Goal: Information Seeking & Learning: Learn about a topic

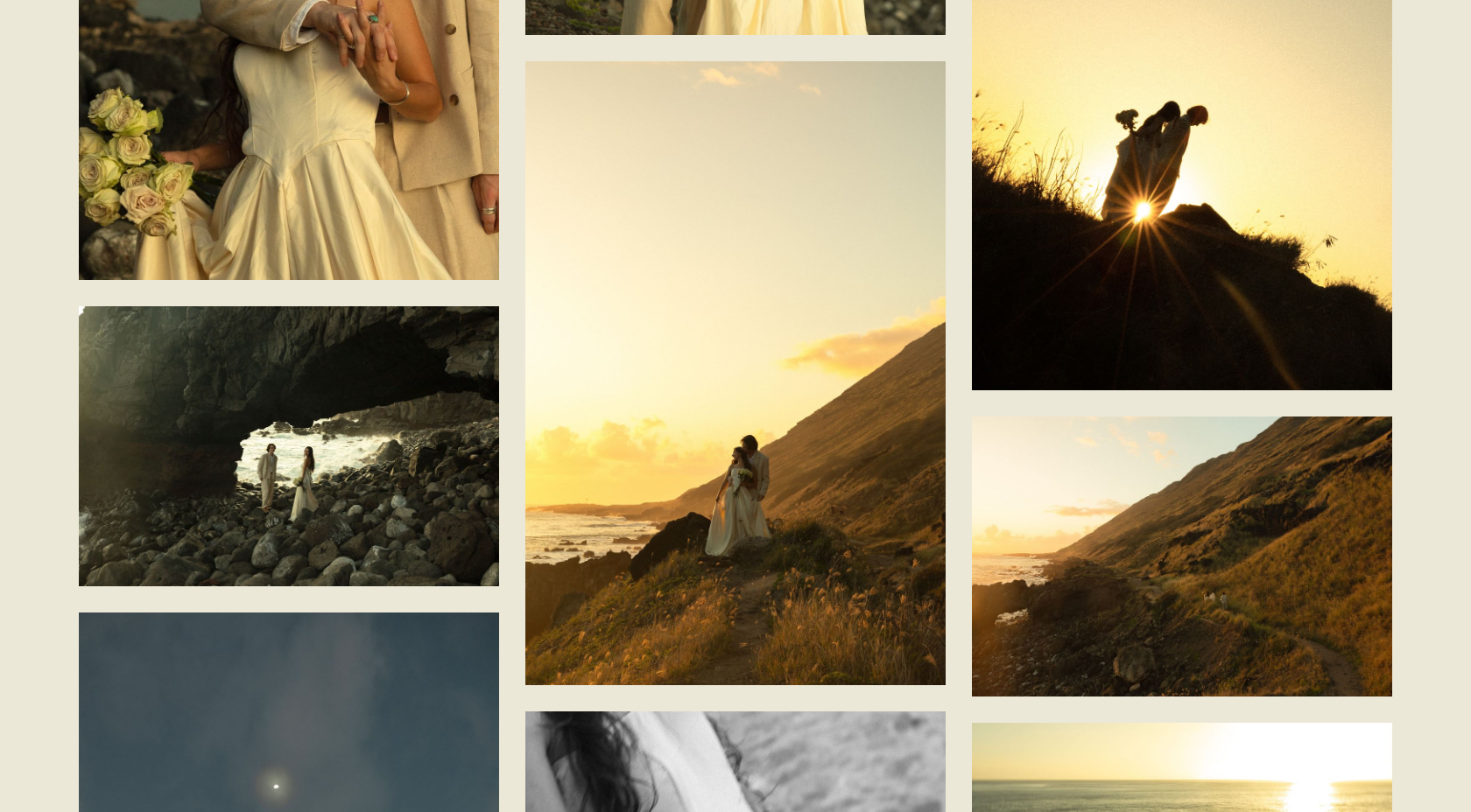
scroll to position [8178, 0]
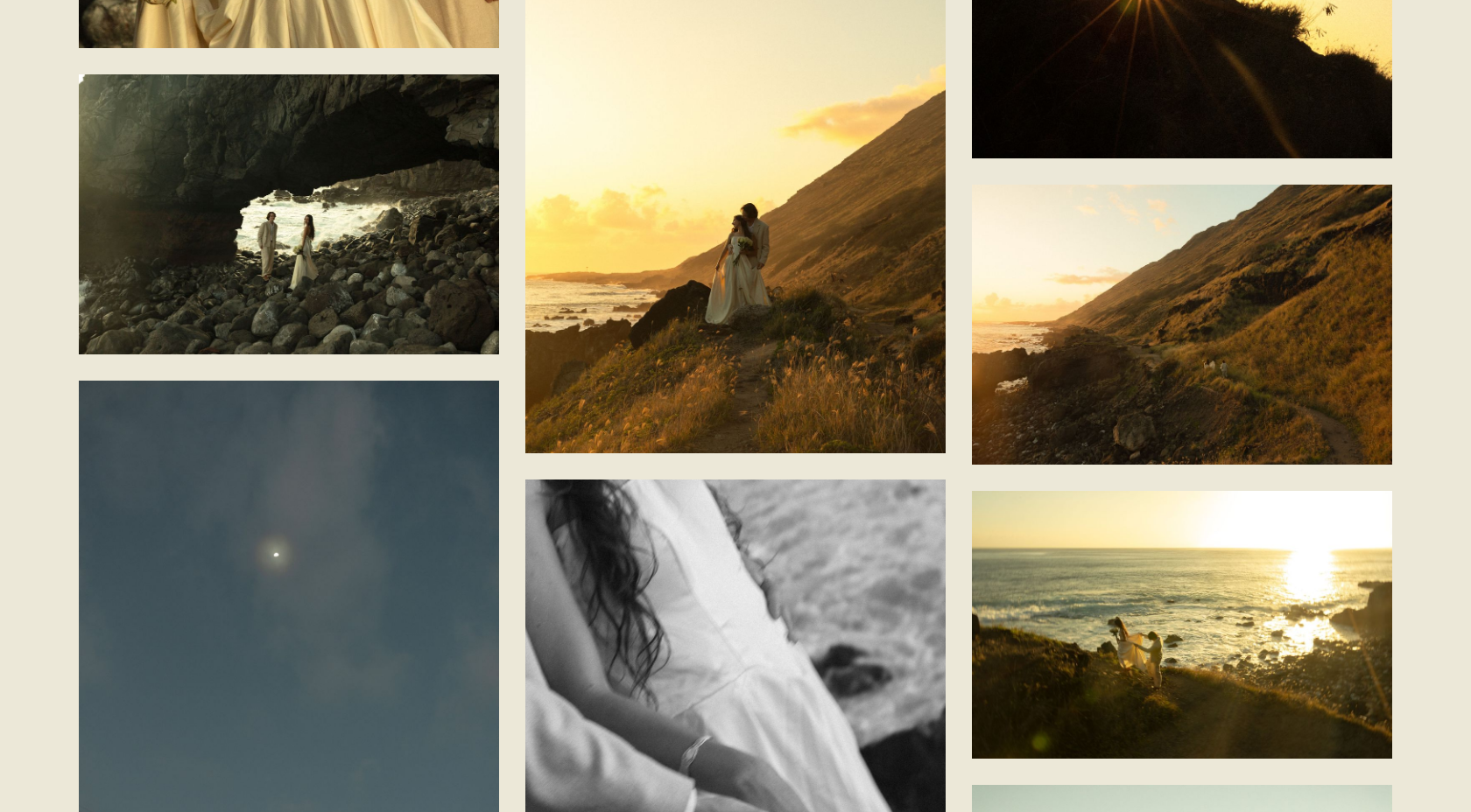
click at [784, 330] on img at bounding box center [735, 141] width 420 height 624
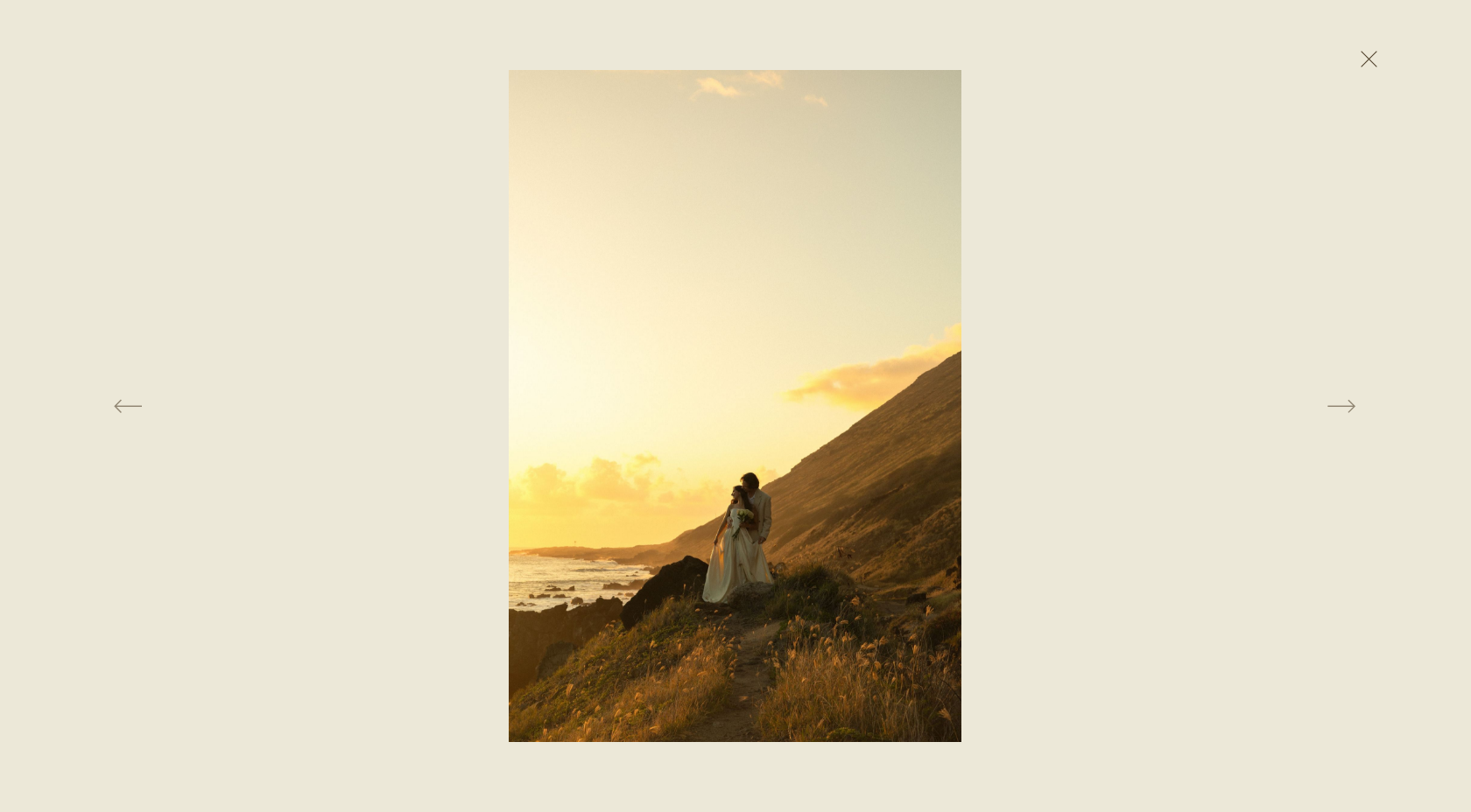
click at [1368, 60] on button at bounding box center [1368, 59] width 39 height 39
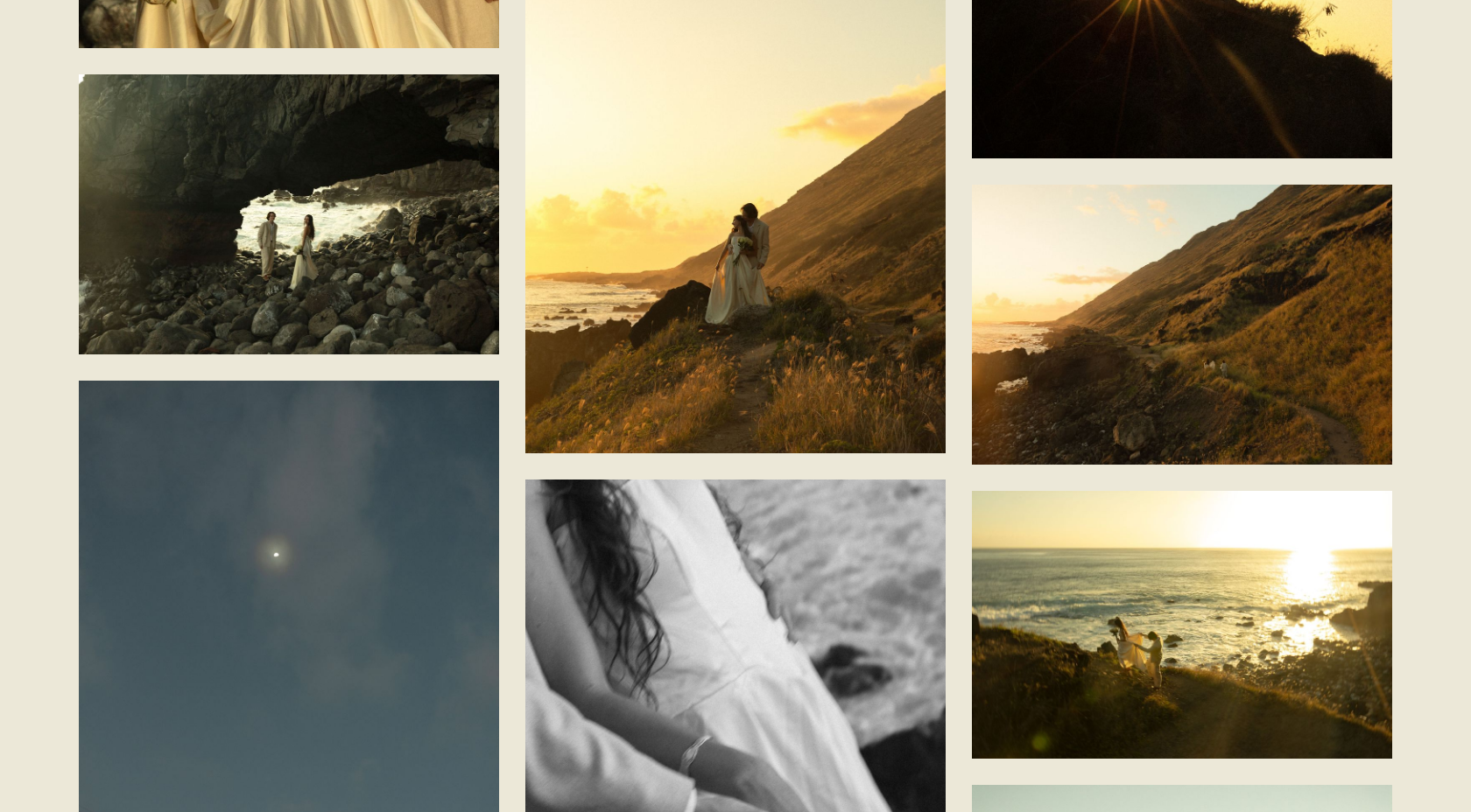
click at [1266, 403] on img at bounding box center [1182, 324] width 420 height 280
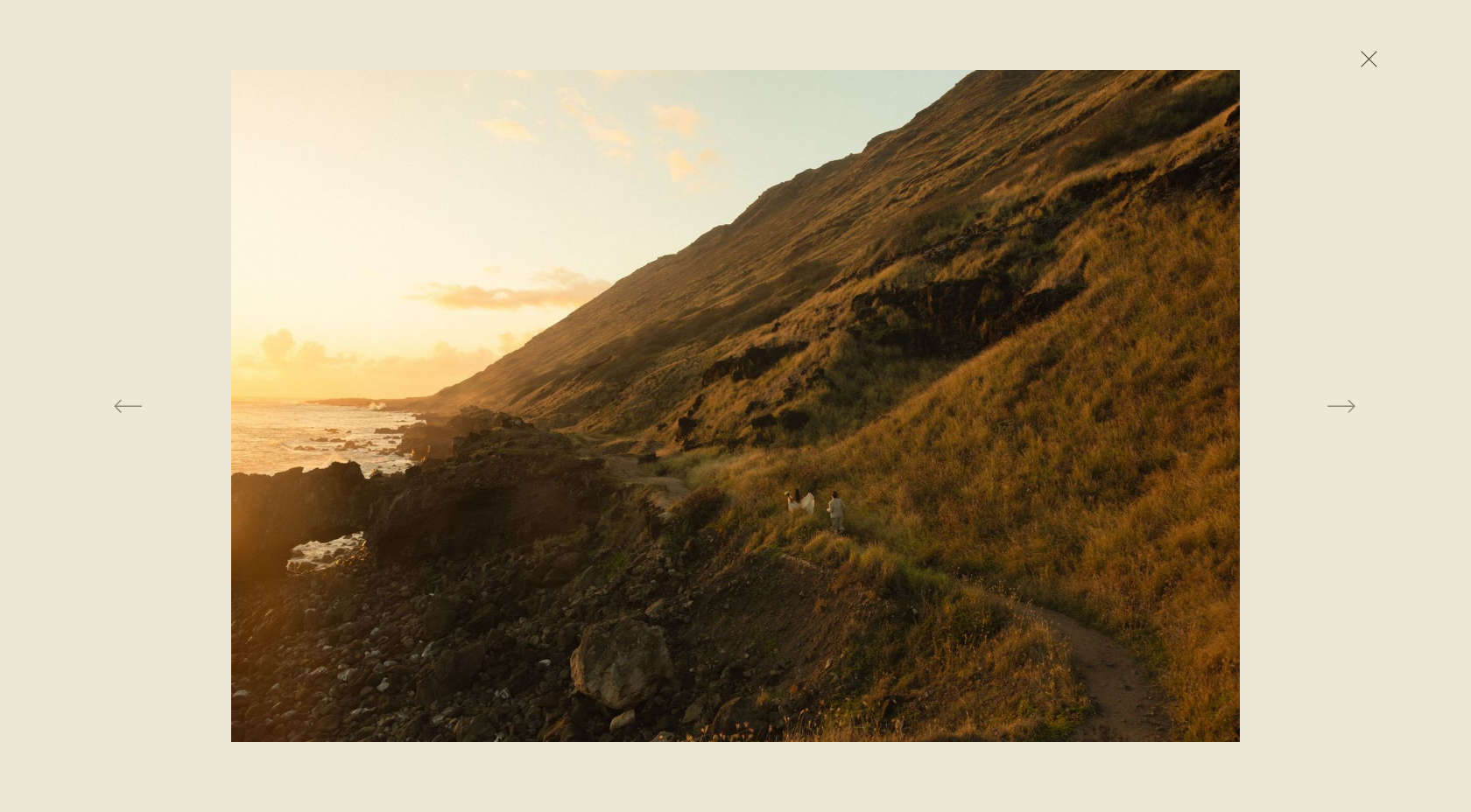
click at [1375, 50] on button at bounding box center [1368, 59] width 39 height 39
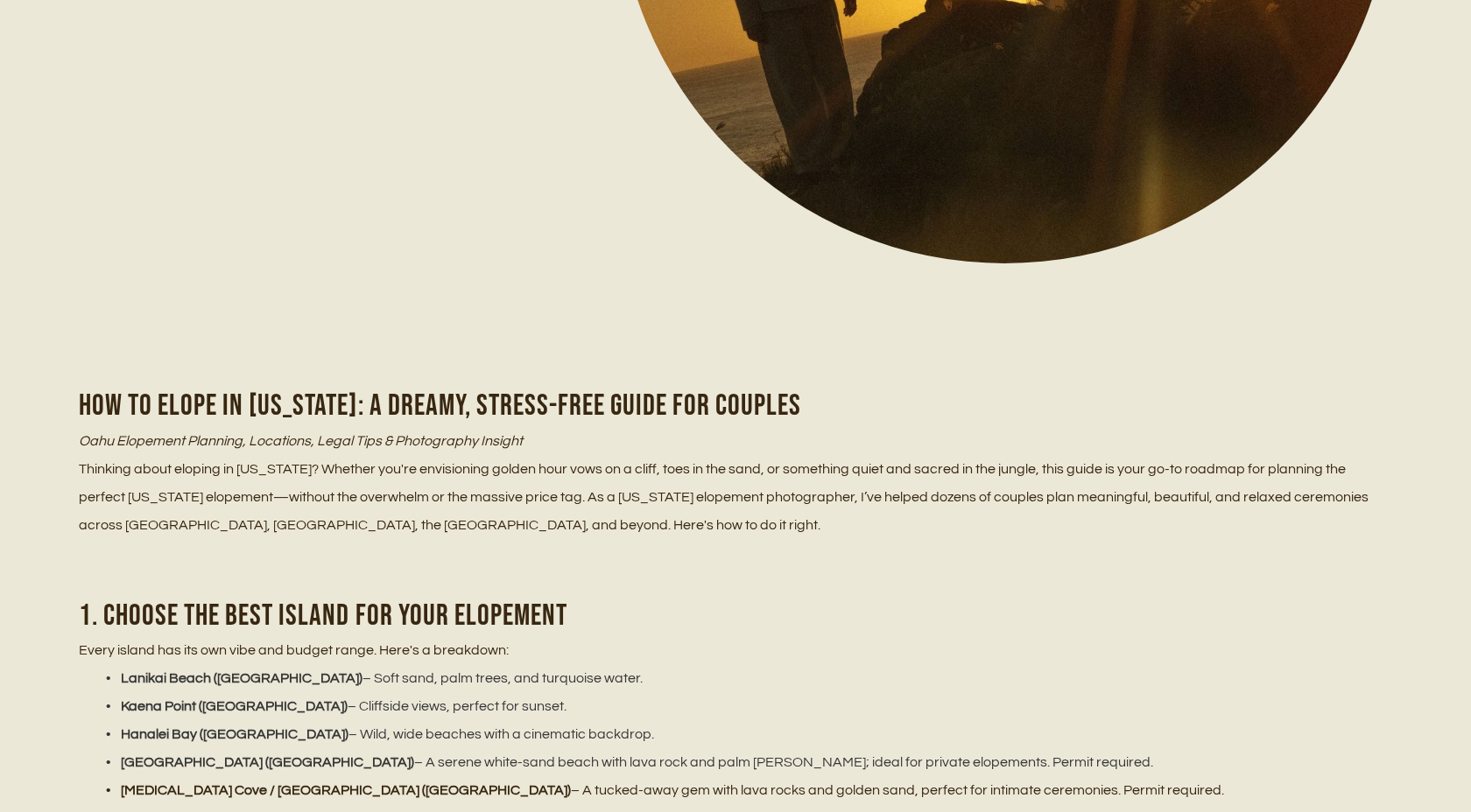
scroll to position [0, 0]
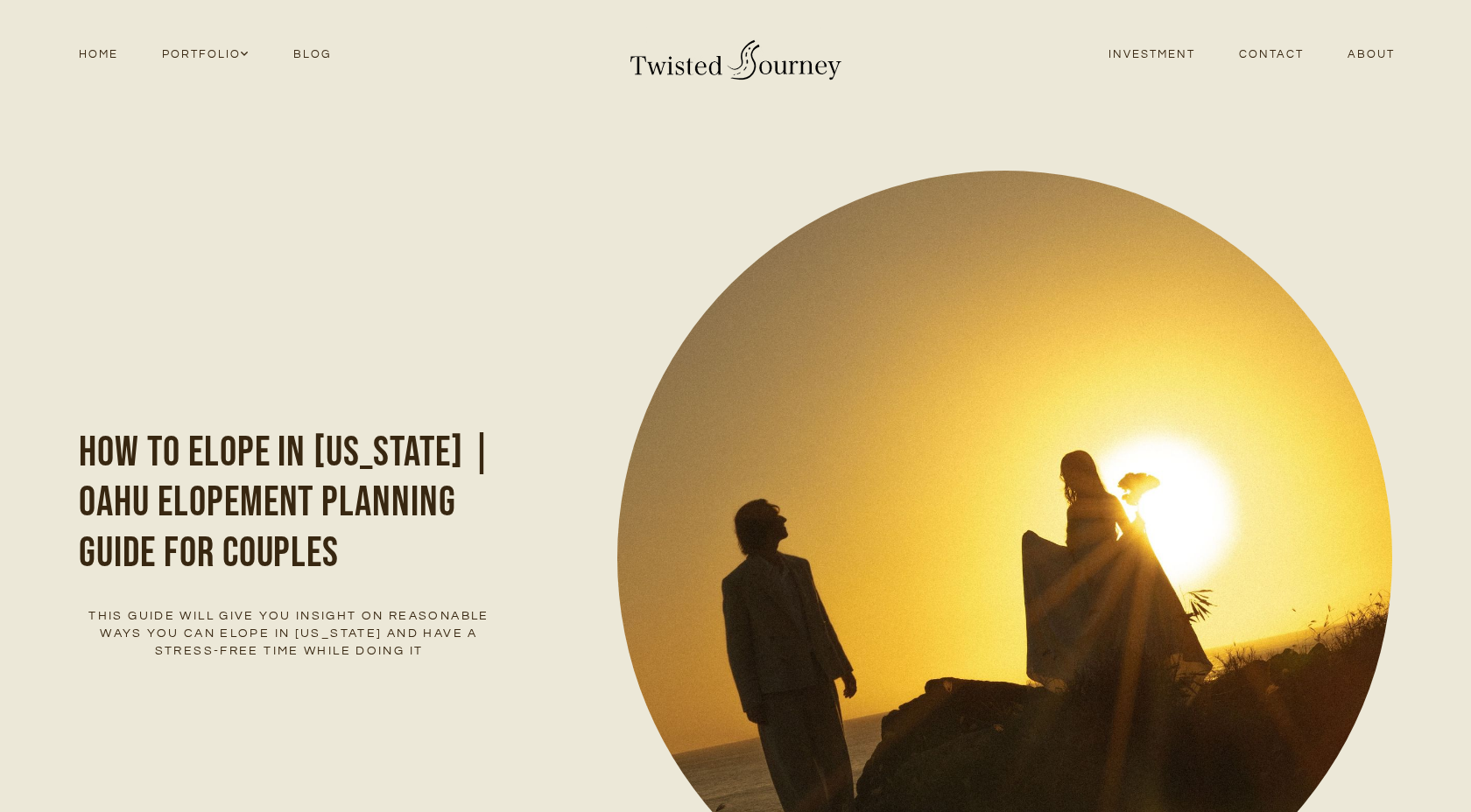
click at [1361, 66] on link "About" at bounding box center [1370, 55] width 91 height 24
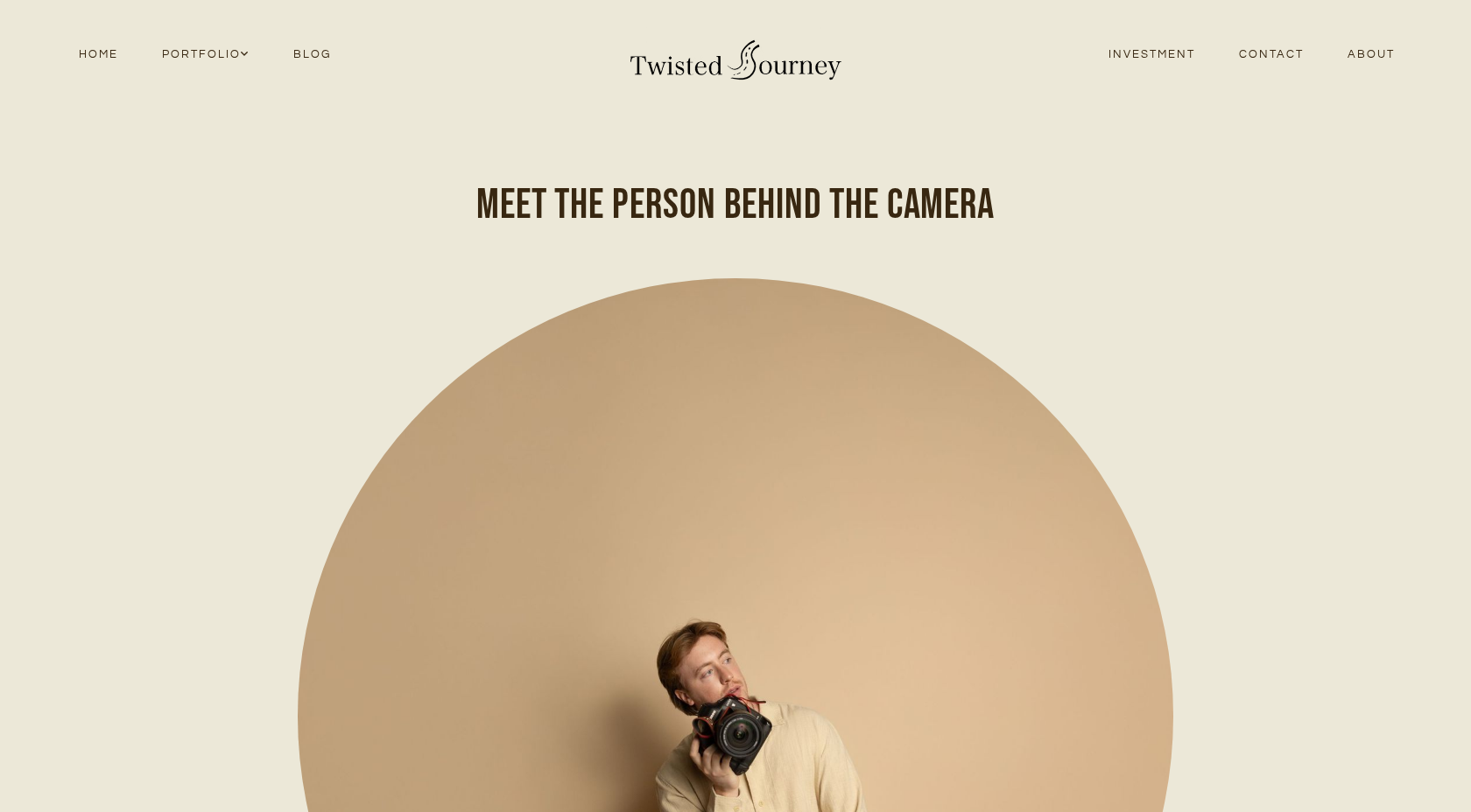
click at [1176, 53] on link "Investment" at bounding box center [1152, 55] width 130 height 24
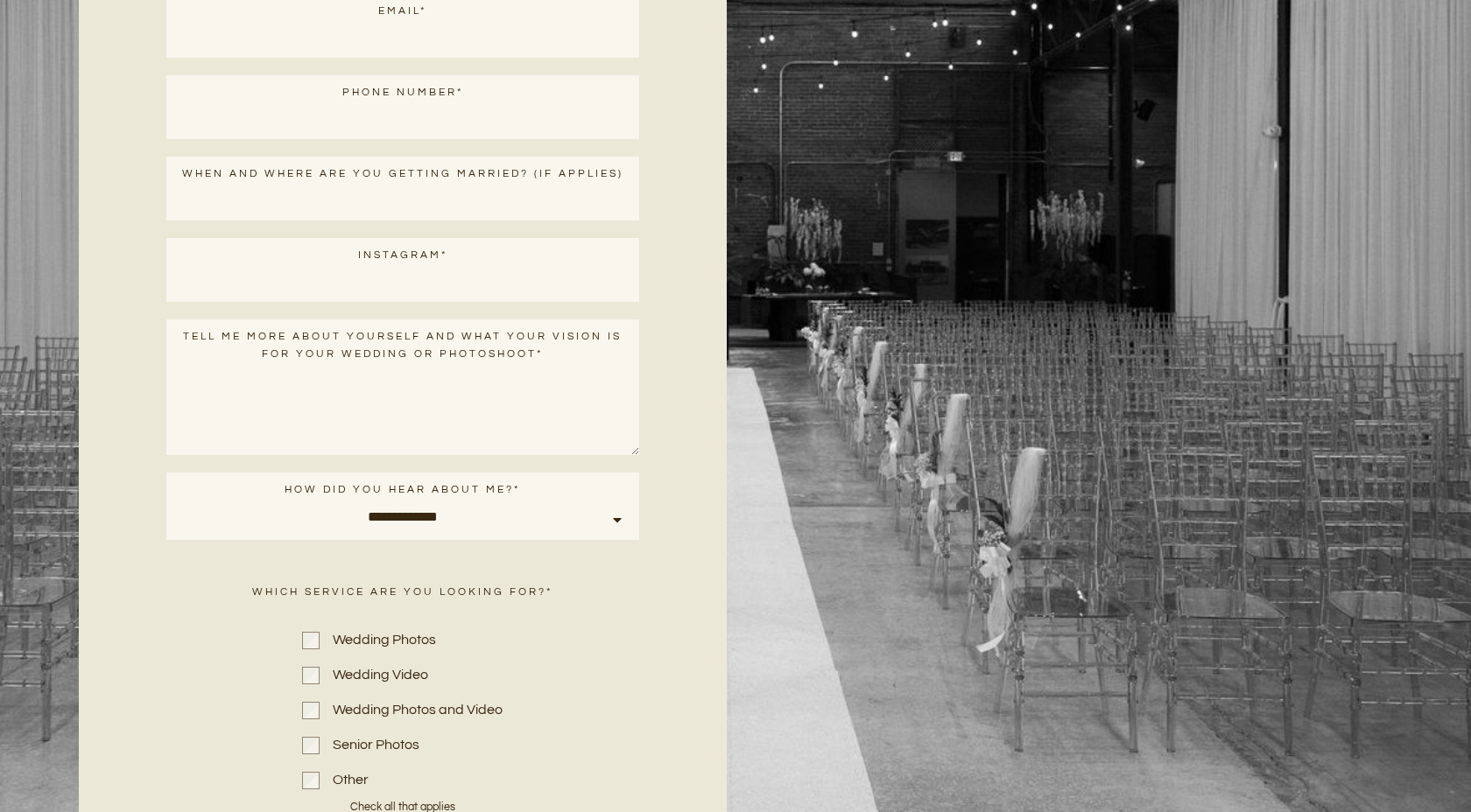
scroll to position [8728, 0]
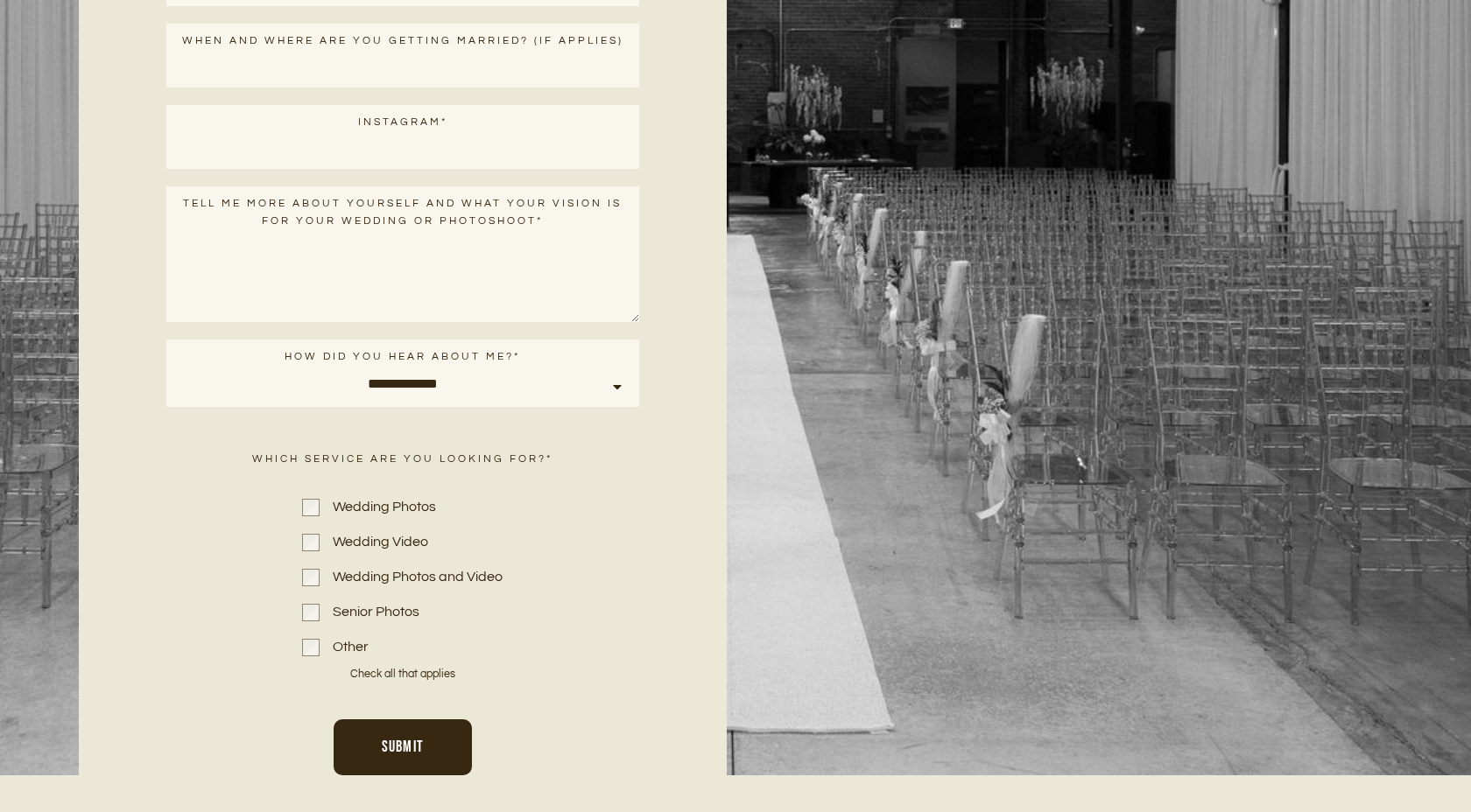
click at [397, 370] on select "**********" at bounding box center [402, 388] width 473 height 37
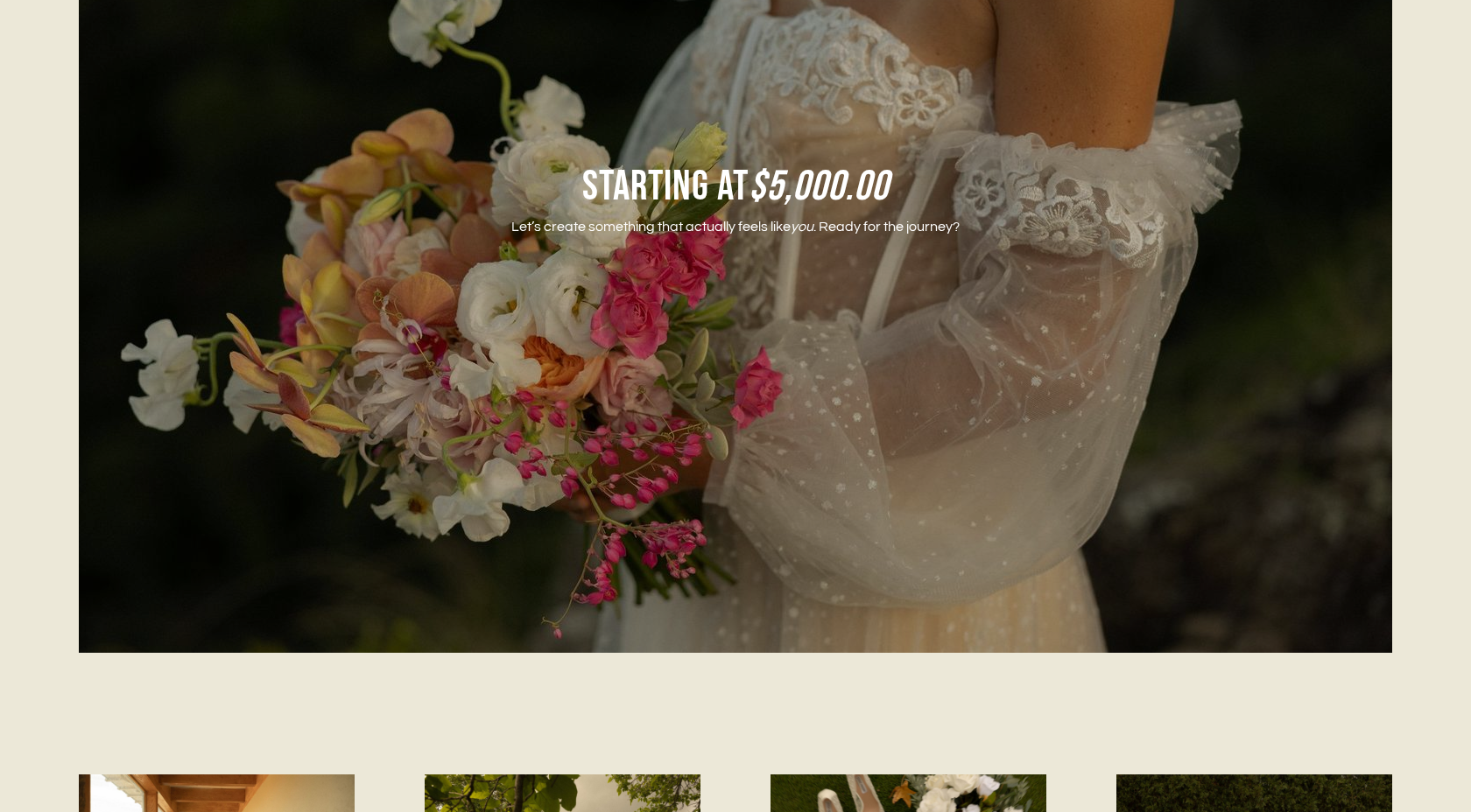
scroll to position [2712, 0]
